Goal: Information Seeking & Learning: Check status

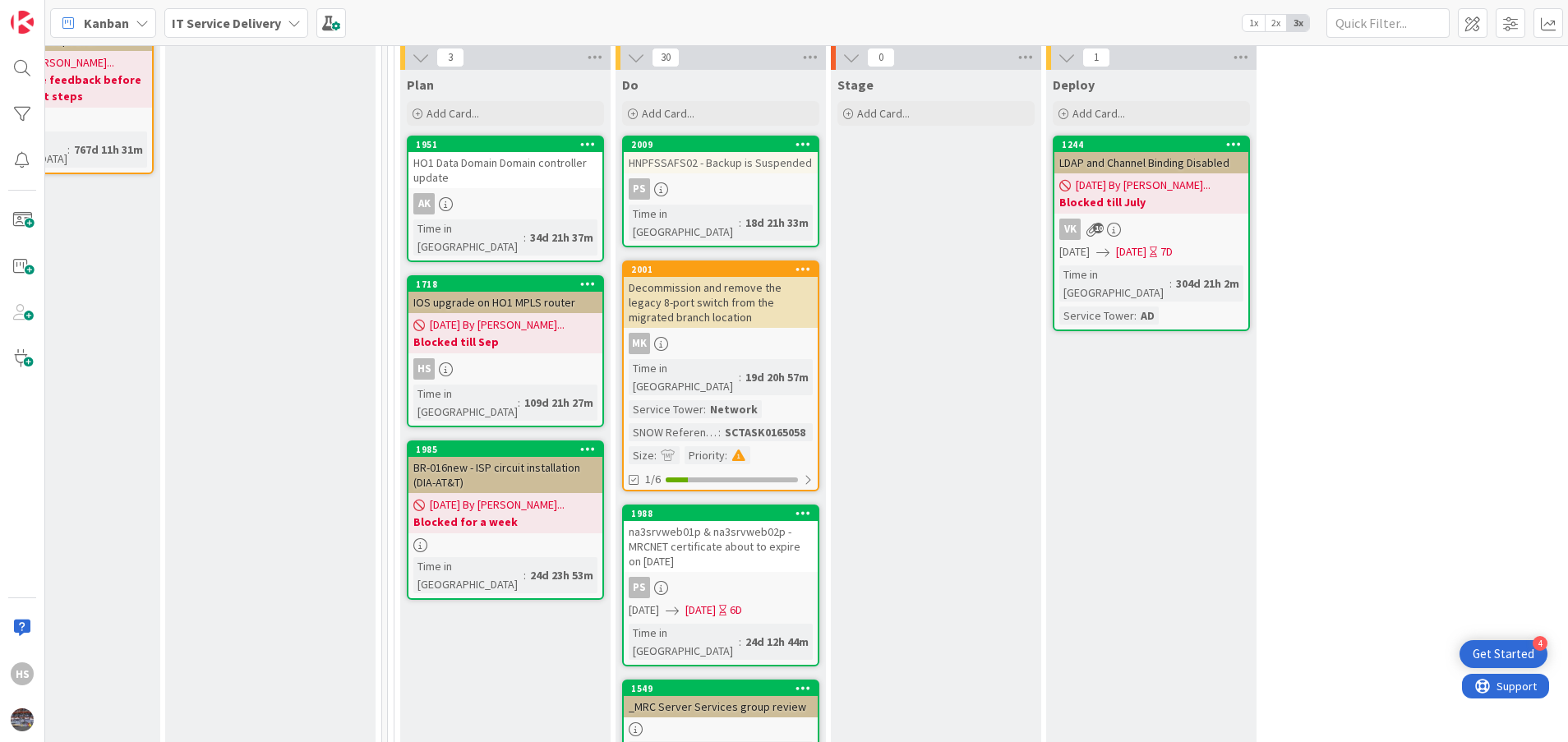
scroll to position [638, 754]
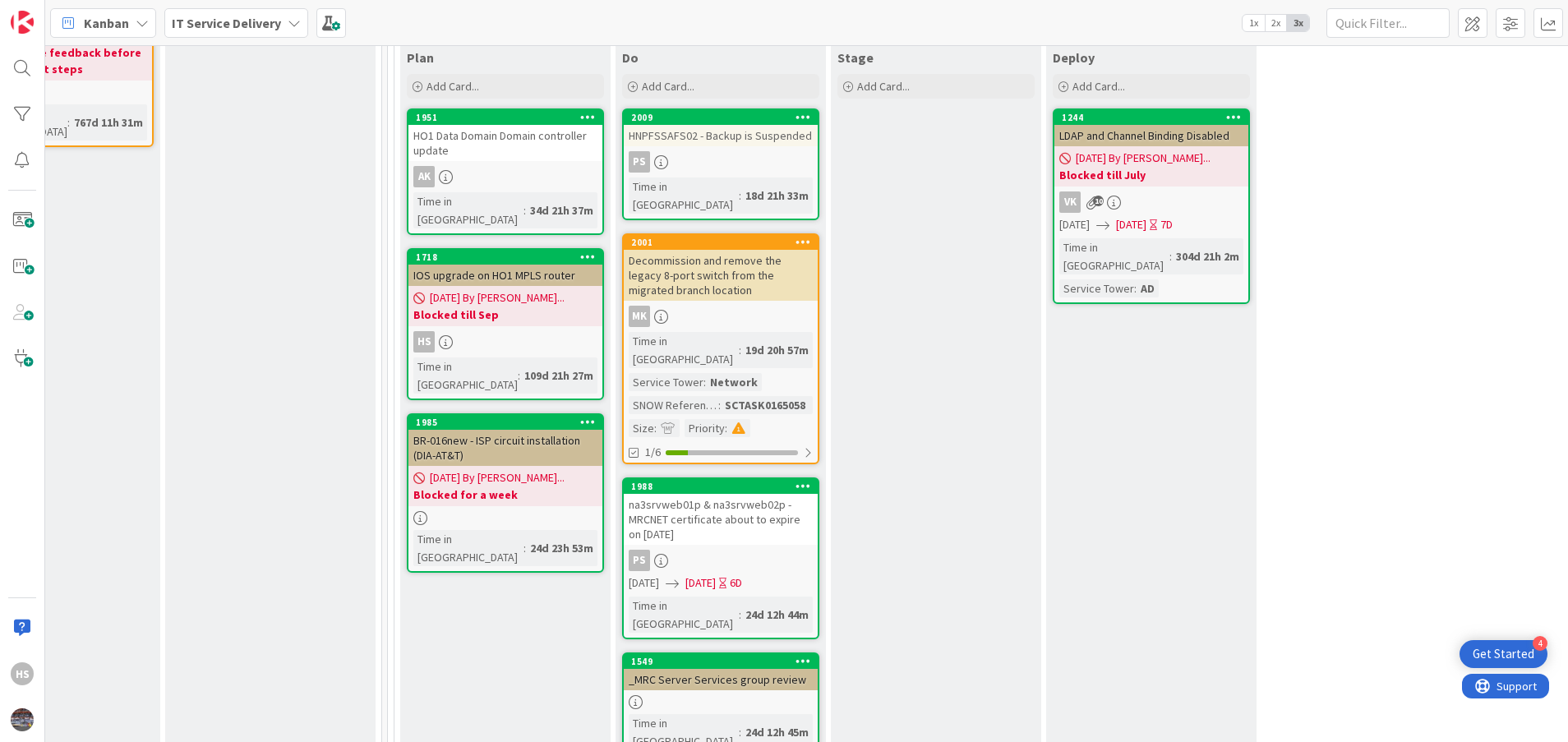
click at [532, 289] on span "[DATE] By [PERSON_NAME]..." at bounding box center [497, 298] width 135 height 18
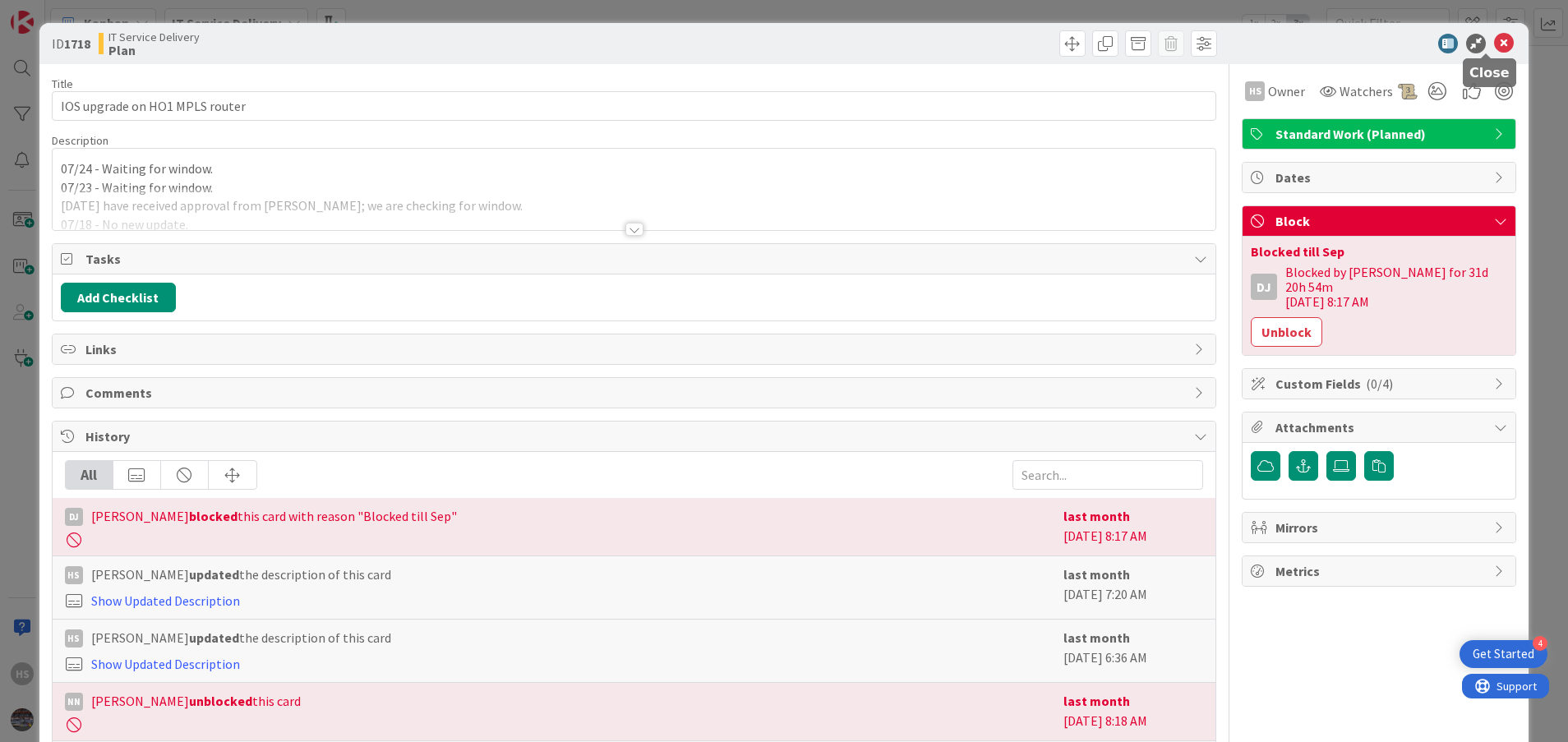
click at [1495, 43] on icon at bounding box center [1504, 43] width 19 height 19
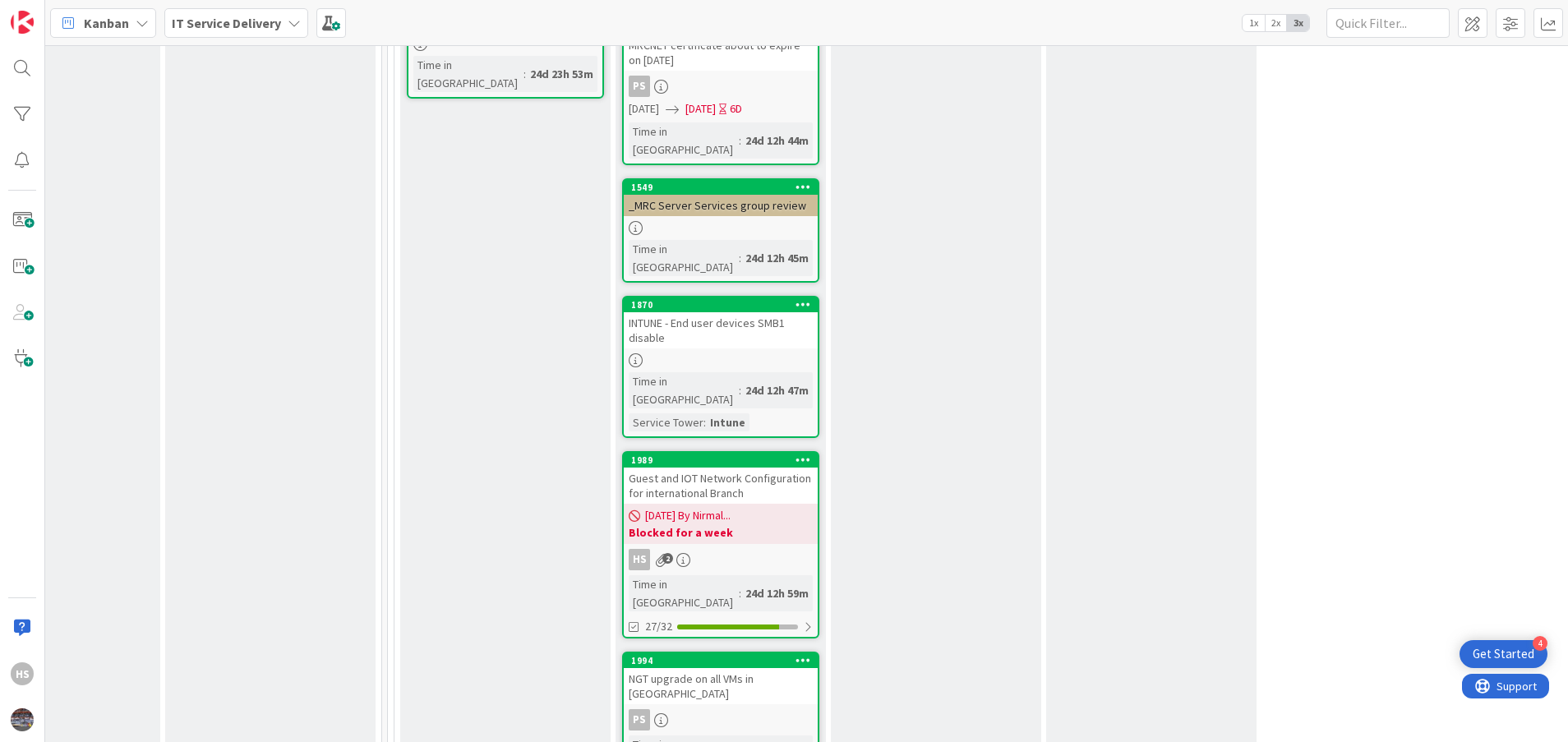
scroll to position [1139, 754]
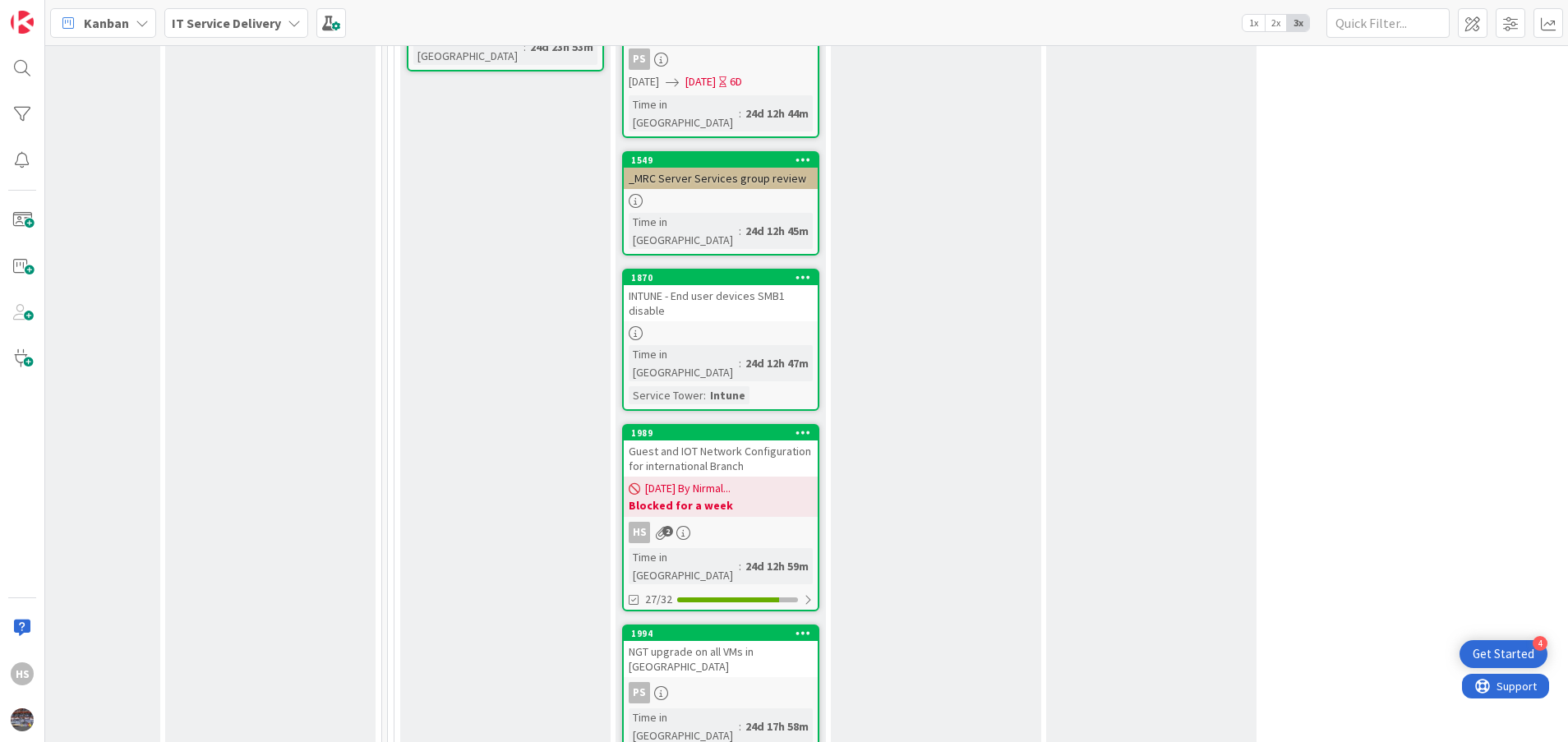
click at [759, 440] on div "Guest and IOT Network Configuration for international Branch" at bounding box center [721, 458] width 194 height 36
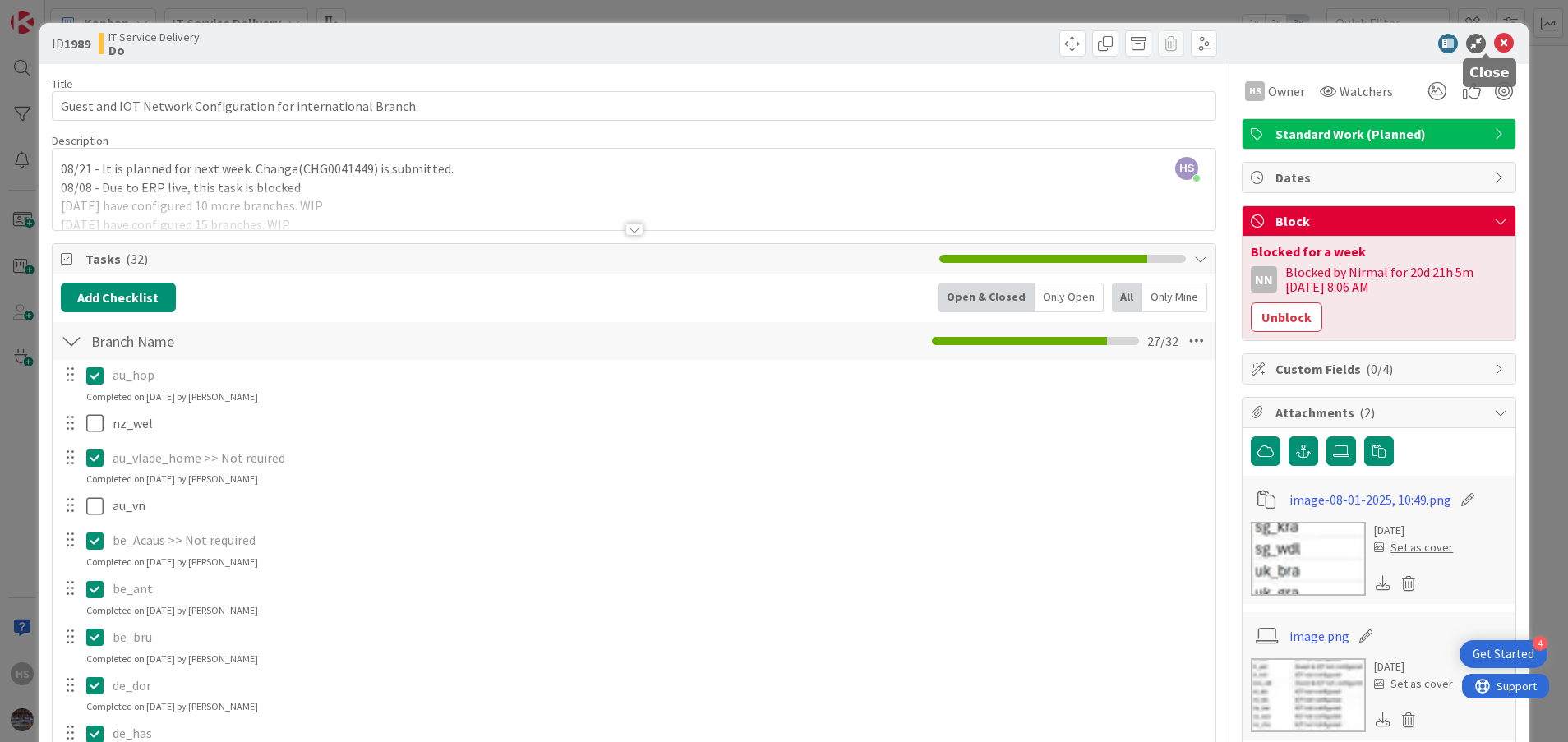
click at [1495, 41] on icon at bounding box center [1504, 43] width 19 height 19
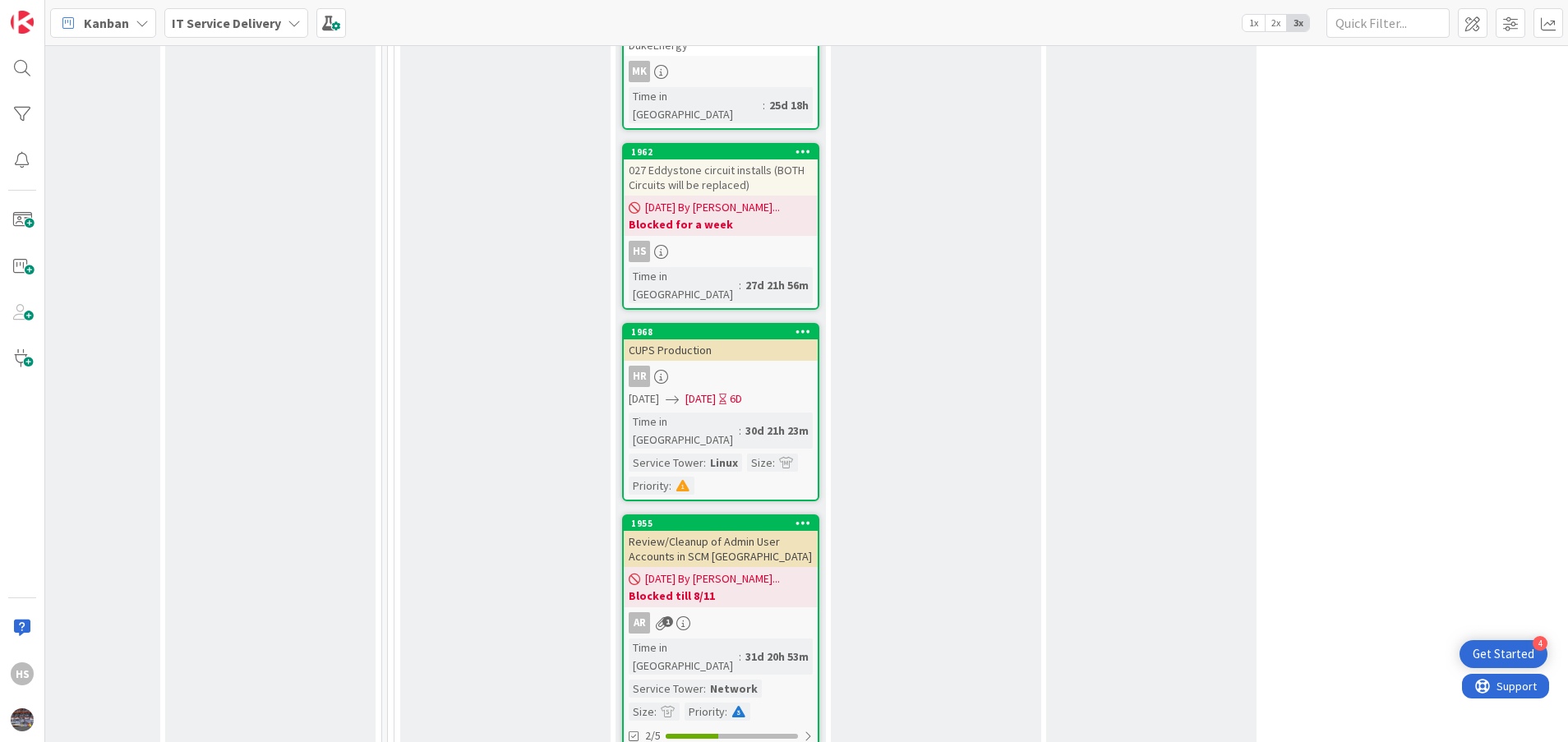
scroll to position [2215, 754]
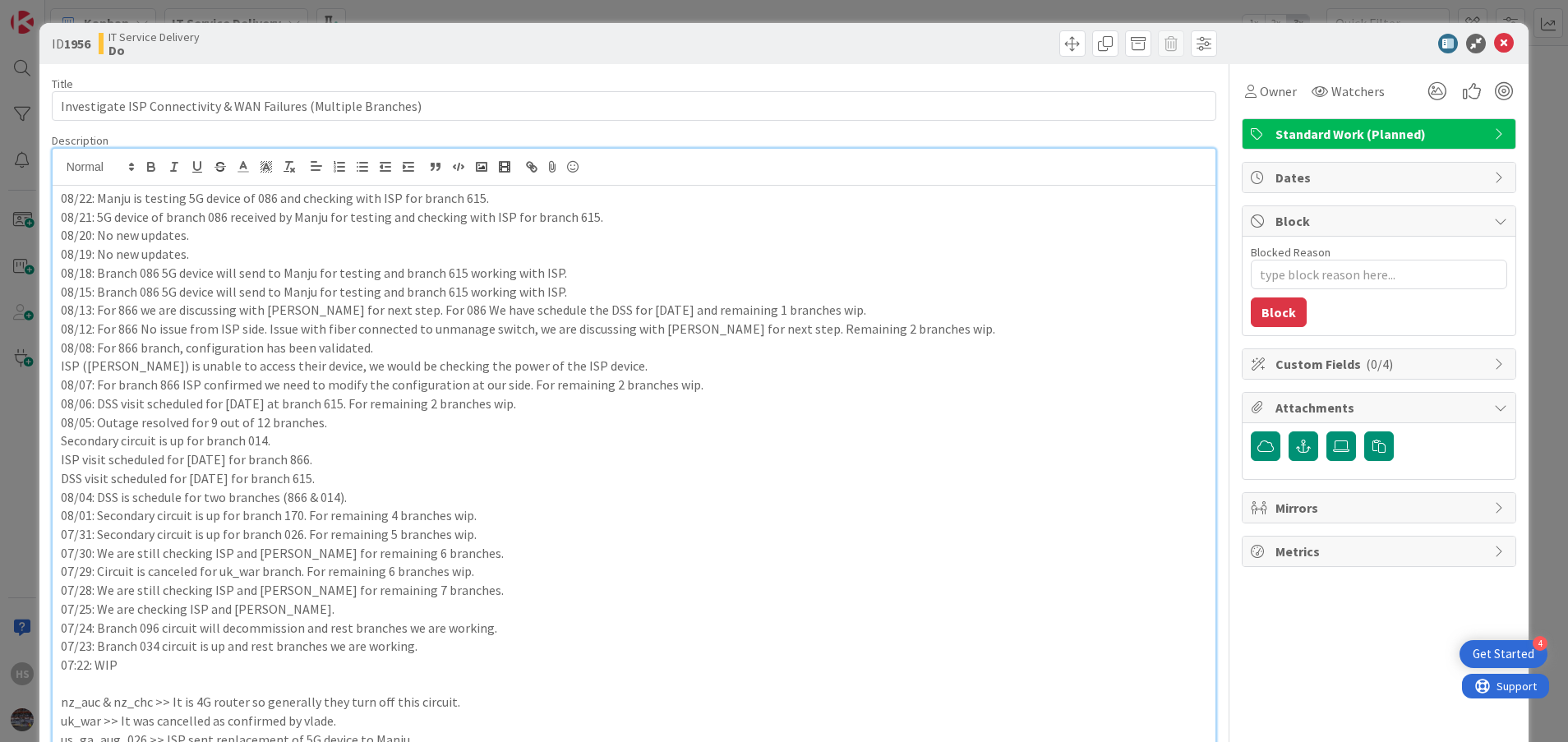
click at [57, 170] on div "HS [PERSON_NAME] just joined 08/22: Manju is testing 5G device of 086 and check…" at bounding box center [634, 654] width 1164 height 1009
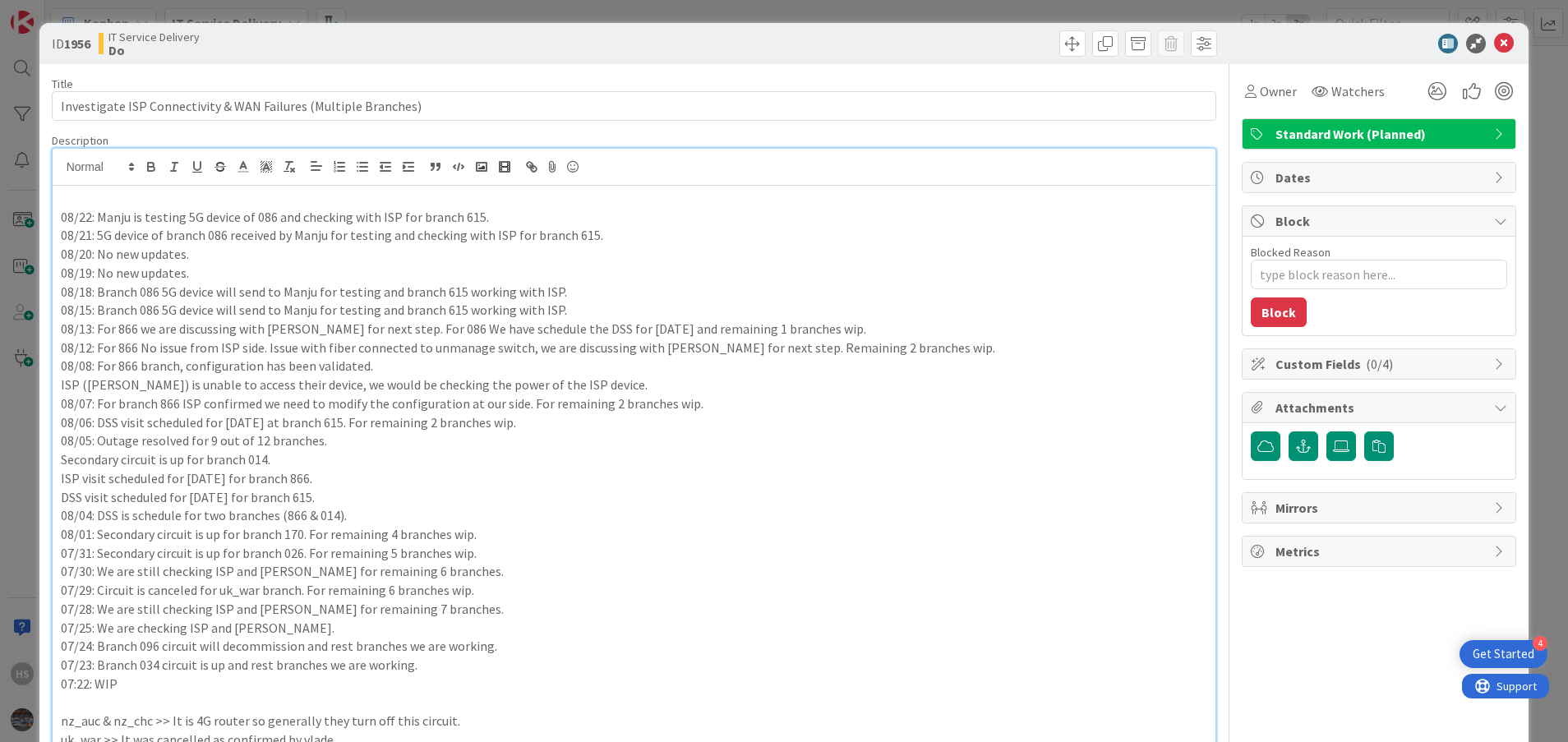
type textarea "x"
drag, startPoint x: 98, startPoint y: 221, endPoint x: 488, endPoint y: 210, distance: 390.2
click at [488, 210] on p "08/22: Manju is testing 5G device of 086 and checking with ISP for branch 615." at bounding box center [634, 217] width 1147 height 19
copy p "Manju is testing 5G device of 086 and checking with ISP for branch 615."
click at [209, 199] on p "08/25:" at bounding box center [634, 198] width 1147 height 19
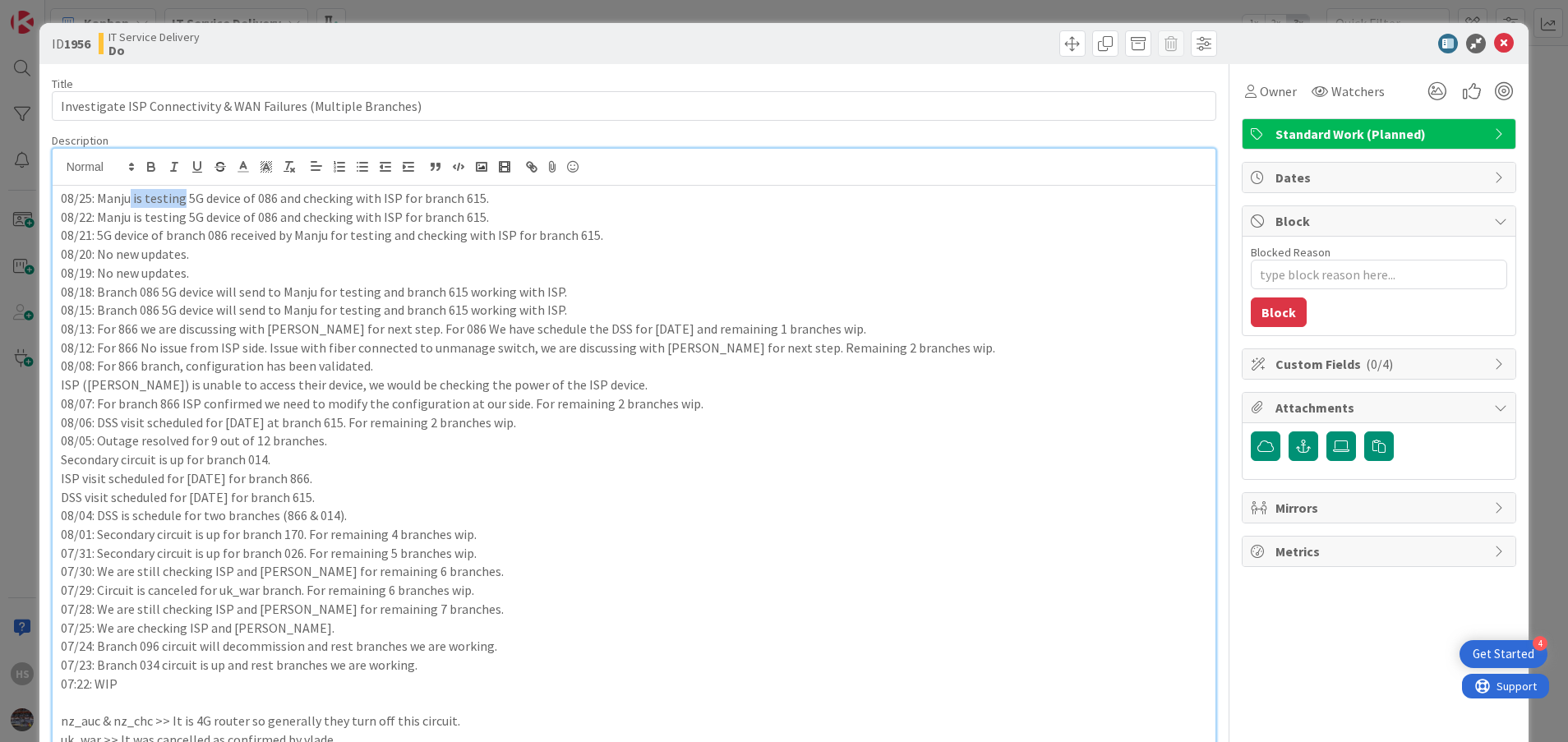
drag, startPoint x: 131, startPoint y: 196, endPoint x: 179, endPoint y: 202, distance: 48.4
click at [179, 202] on p "08/25: Manju is testing 5G device of 086 and checking with ISP for branch 615." at bounding box center [634, 198] width 1147 height 19
click at [128, 197] on p "08/25: Manjuwill send 5G device of 086 and checking with ISP for branch 615." at bounding box center [634, 198] width 1147 height 19
type textarea "x"
click at [1495, 46] on icon at bounding box center [1504, 43] width 19 height 19
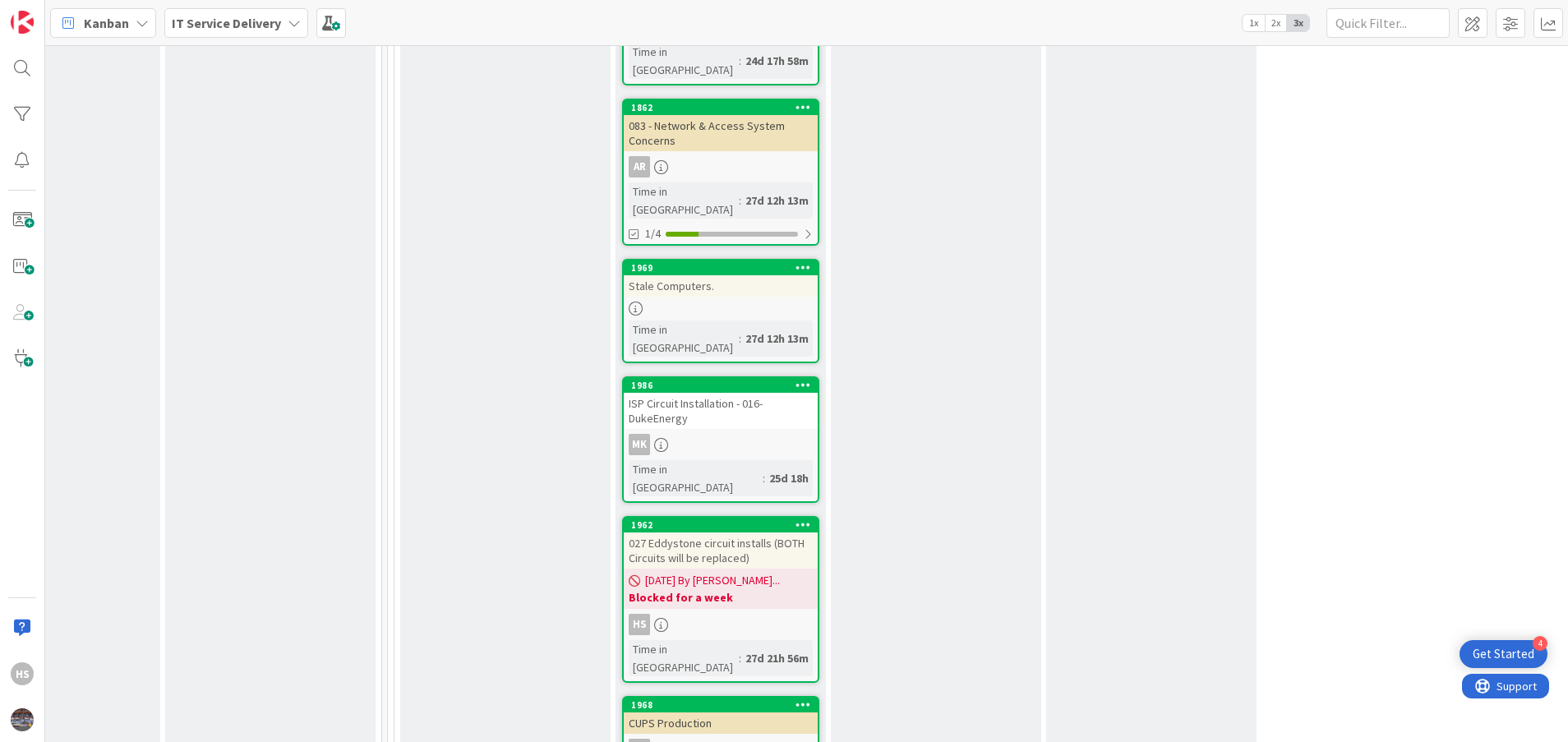
scroll to position [1795, 754]
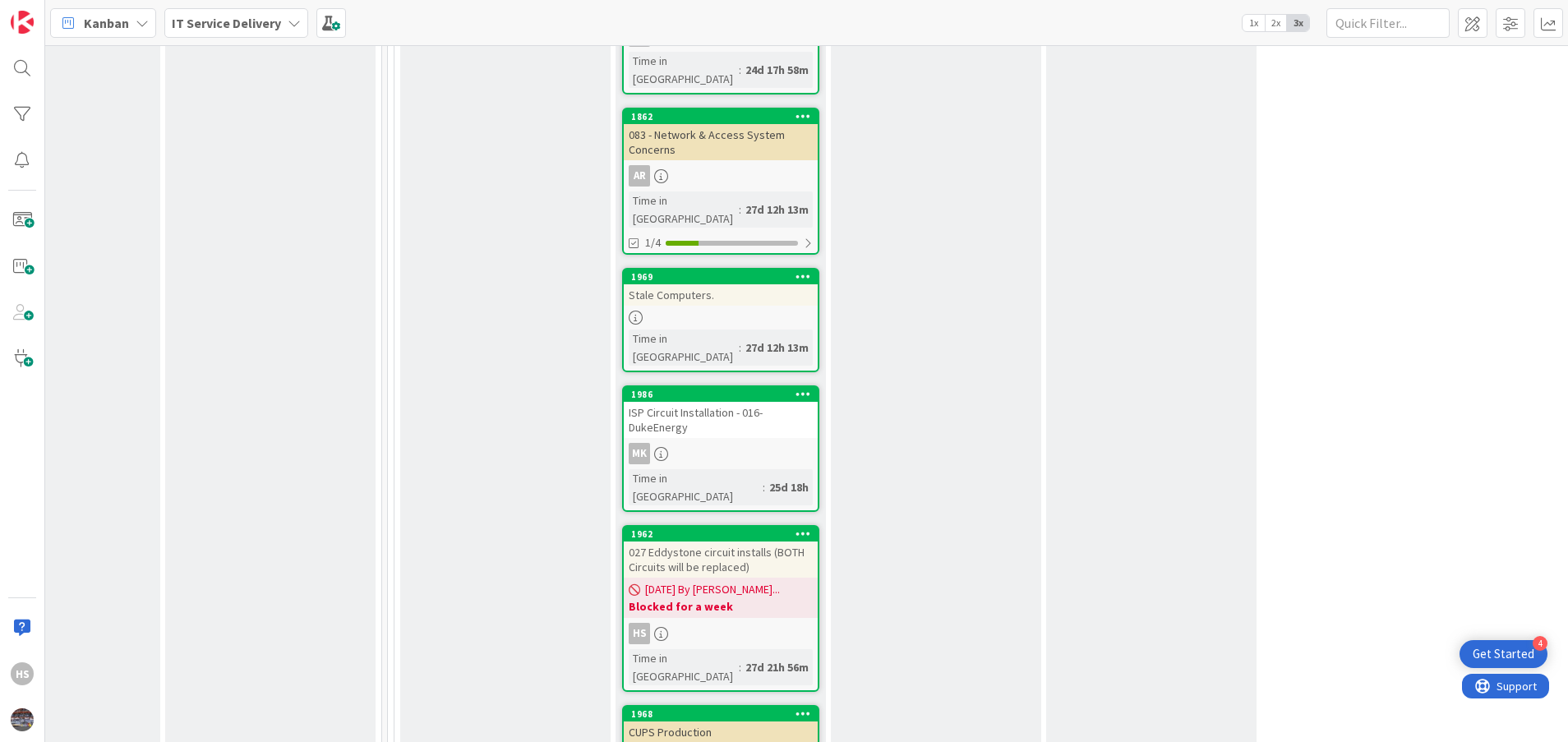
click at [725, 542] on div "027 Eddystone circuit installs (BOTH Circuits will be replaced)" at bounding box center [721, 559] width 194 height 36
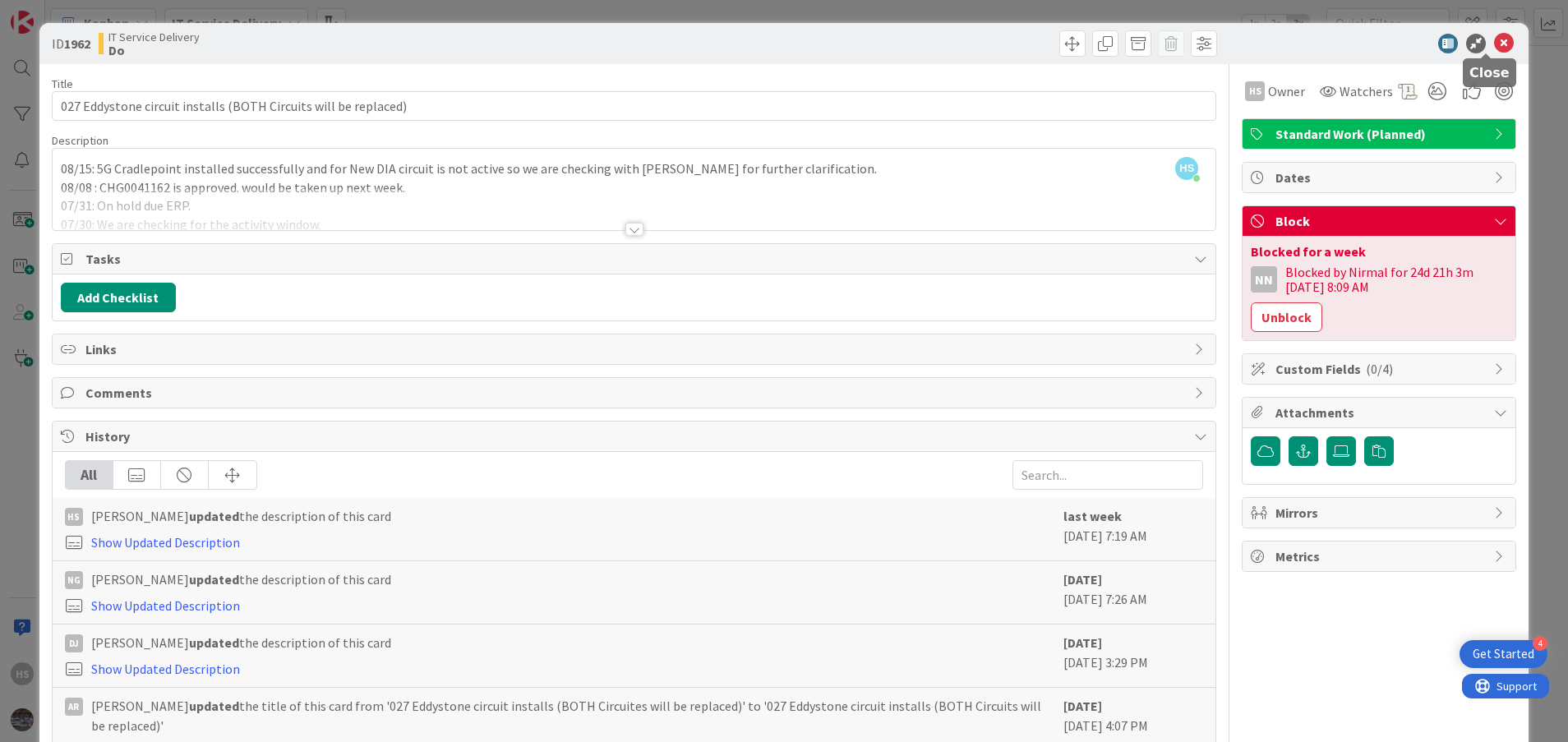
click at [1495, 44] on icon at bounding box center [1504, 43] width 19 height 19
